Goal: Navigation & Orientation: Find specific page/section

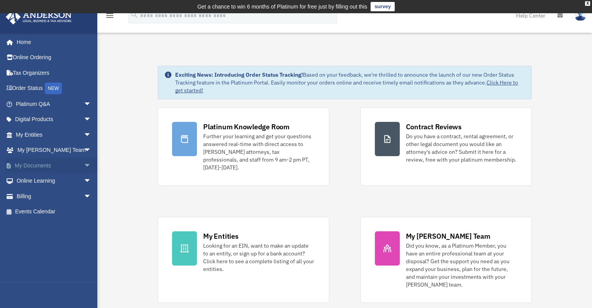
click at [30, 164] on link "My Documents arrow_drop_down" at bounding box center [54, 166] width 98 height 16
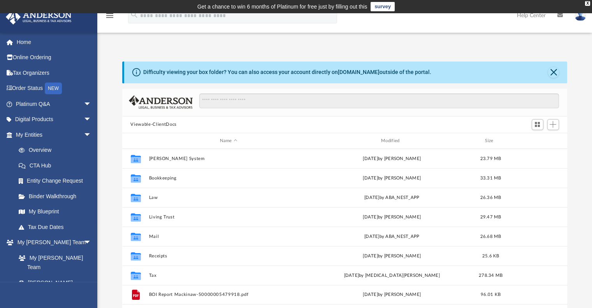
scroll to position [171, 439]
click at [553, 70] on button "Close" at bounding box center [553, 72] width 11 height 11
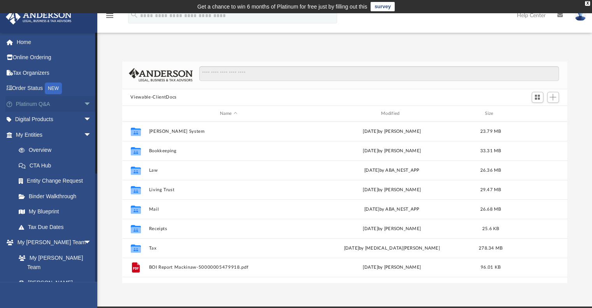
click at [84, 103] on span "arrow_drop_down" at bounding box center [92, 104] width 16 height 16
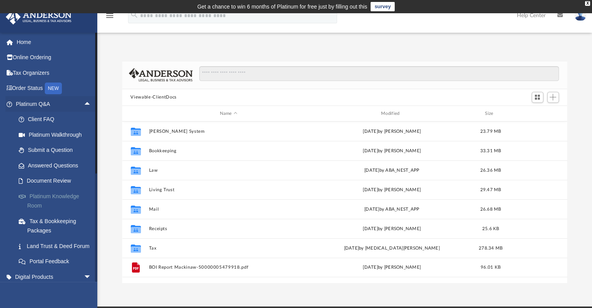
click at [42, 195] on link "Platinum Knowledge Room" at bounding box center [57, 200] width 92 height 25
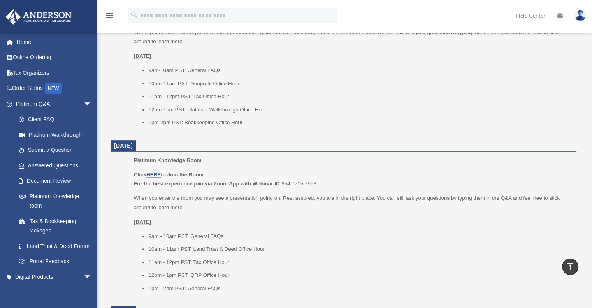
scroll to position [324, 0]
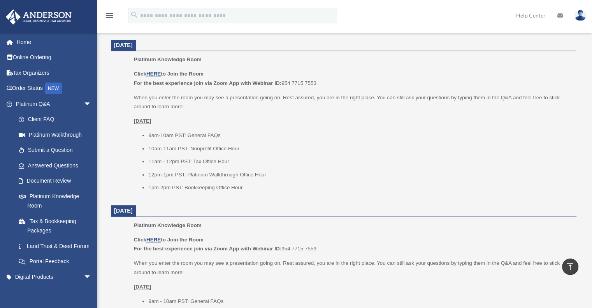
click at [157, 73] on u "HERE" at bounding box center [153, 74] width 14 height 6
